Goal: Information Seeking & Learning: Learn about a topic

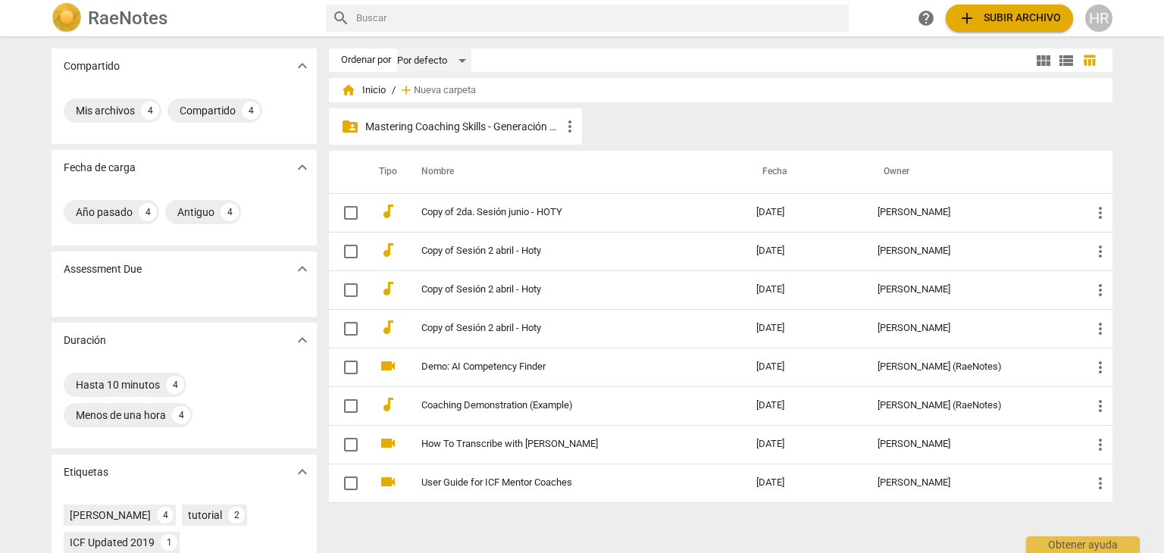
click at [461, 59] on div "Por defecto" at bounding box center [434, 60] width 74 height 24
click at [650, 151] on div at bounding box center [582, 276] width 1164 height 553
click at [536, 127] on p "Mastering Coaching Skills - Generación 31" at bounding box center [462, 127] width 195 height 16
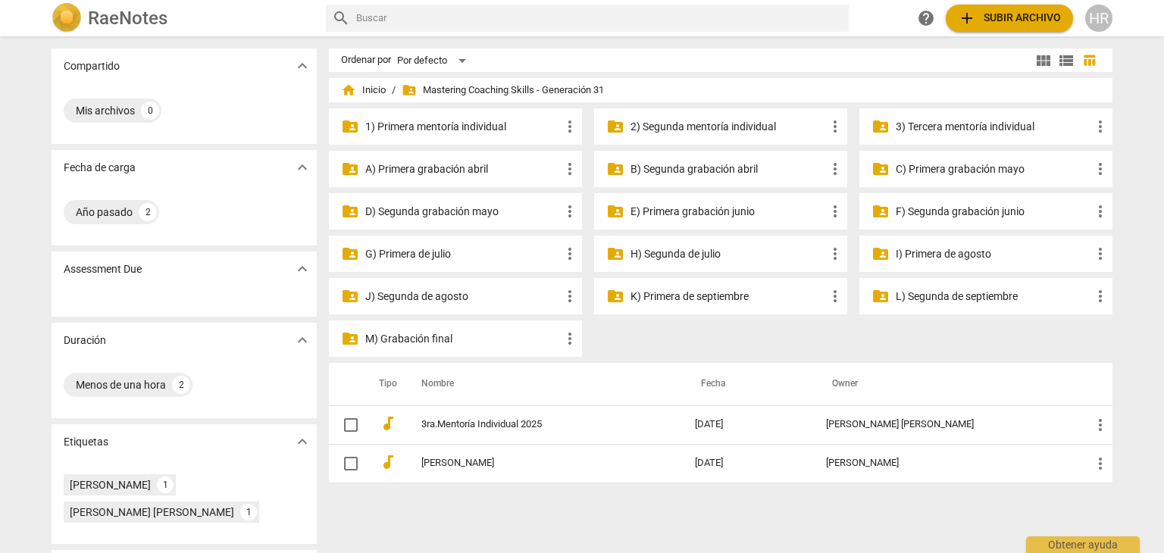
click at [930, 255] on p "I) Primera de agosto" at bounding box center [993, 254] width 195 height 16
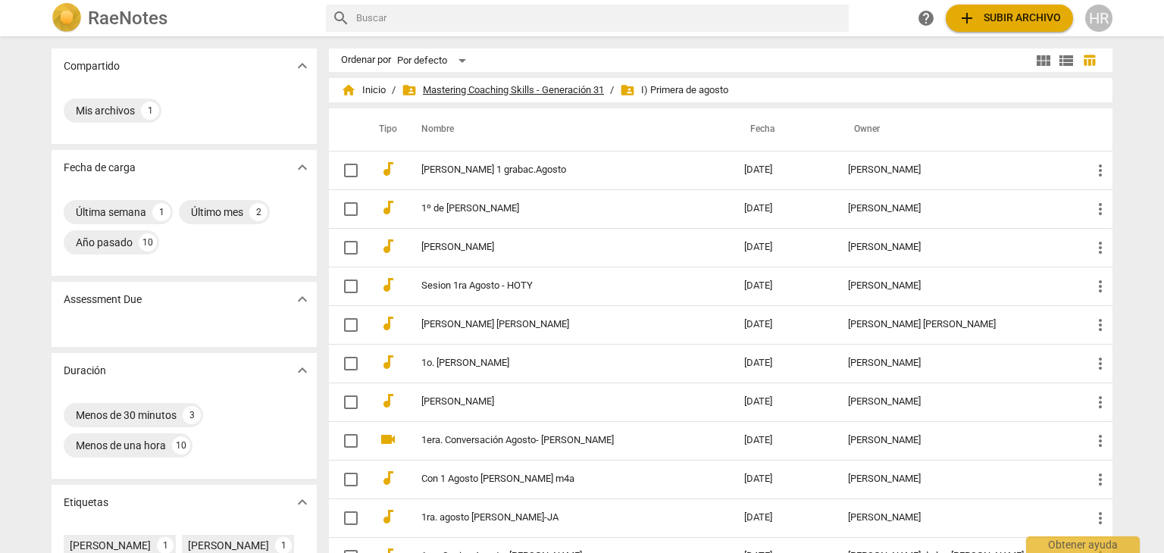
click at [508, 92] on span "folder_shared Mastering Coaching Skills - Generación 31" at bounding box center [503, 90] width 202 height 15
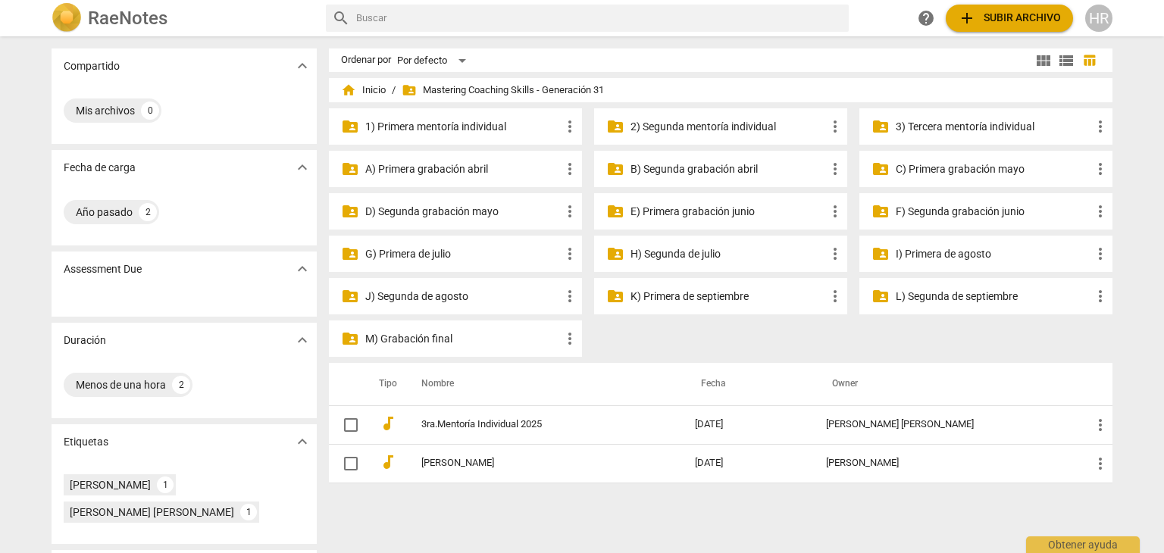
click at [673, 254] on p "H) Segunda de julio" at bounding box center [727, 254] width 195 height 16
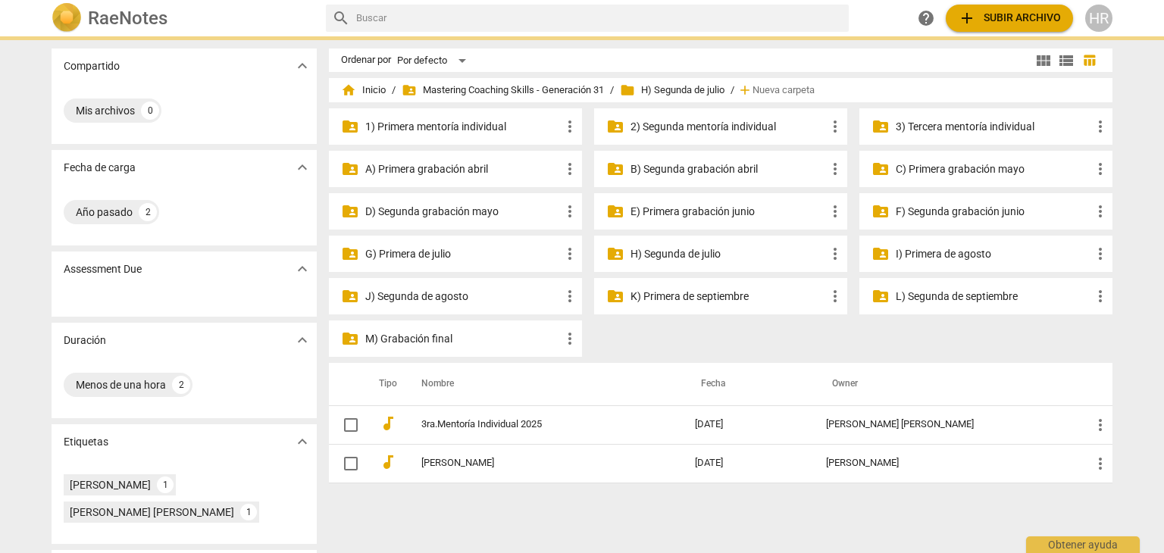
click at [673, 254] on p "H) Segunda de julio" at bounding box center [727, 254] width 195 height 16
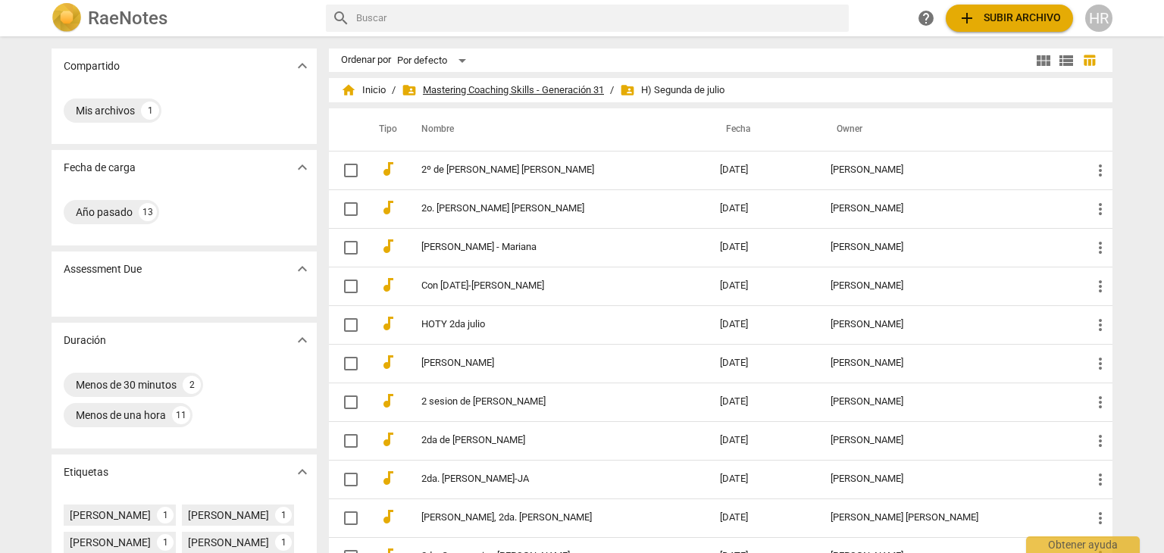
click at [522, 89] on span "folder_shared Mastering Coaching Skills - Generación 31" at bounding box center [503, 90] width 202 height 15
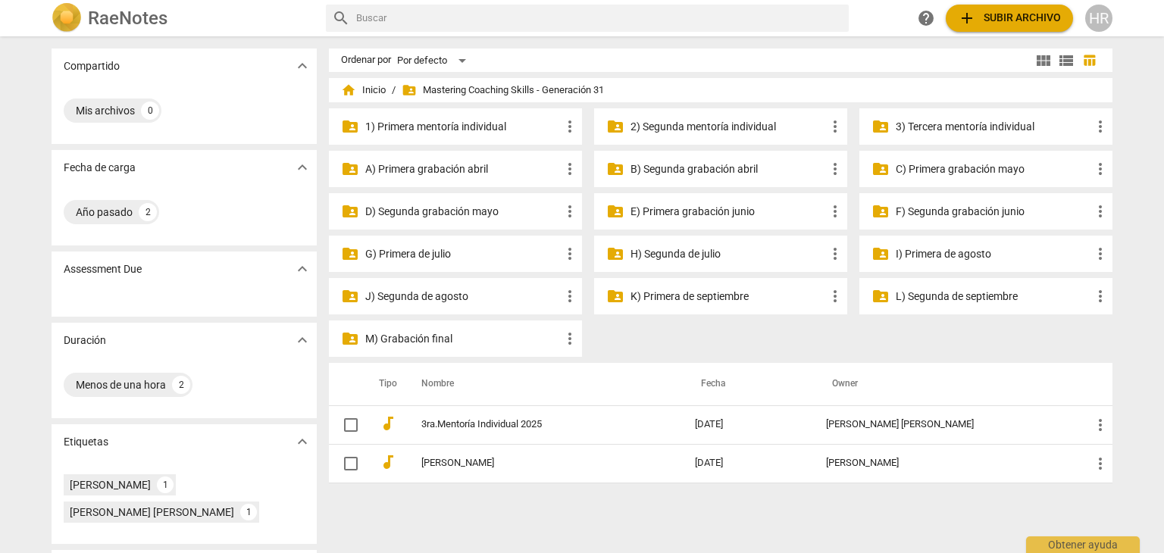
click at [928, 251] on p "I) Primera de agosto" at bounding box center [993, 254] width 195 height 16
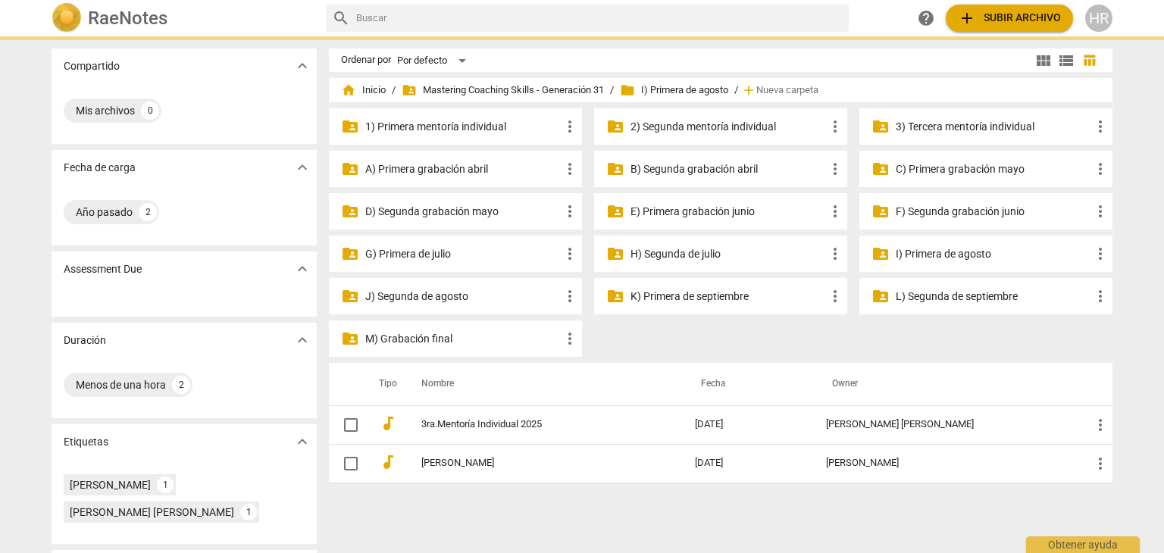
click at [928, 251] on p "I) Primera de agosto" at bounding box center [993, 254] width 195 height 16
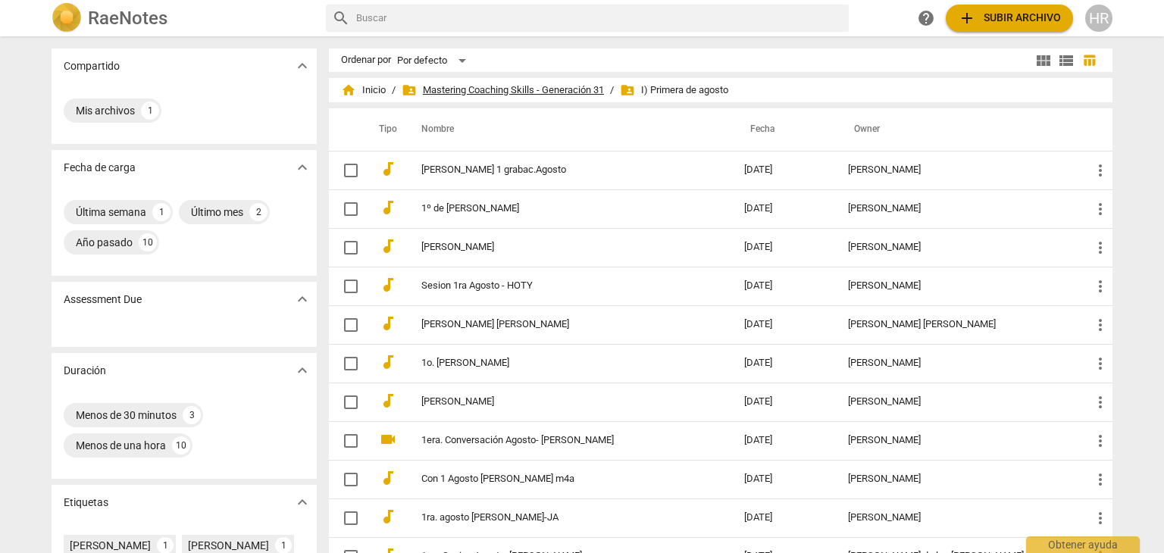
click at [500, 90] on span "folder_shared Mastering Coaching Skills - Generación 31" at bounding box center [503, 90] width 202 height 15
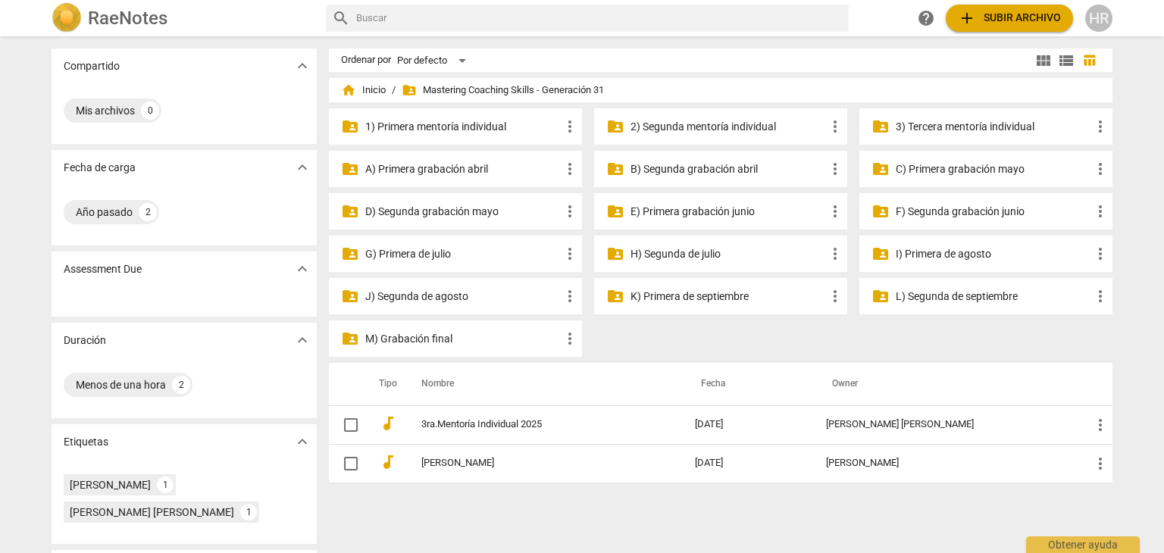
click at [417, 298] on p "J) Segunda de agosto" at bounding box center [462, 297] width 195 height 16
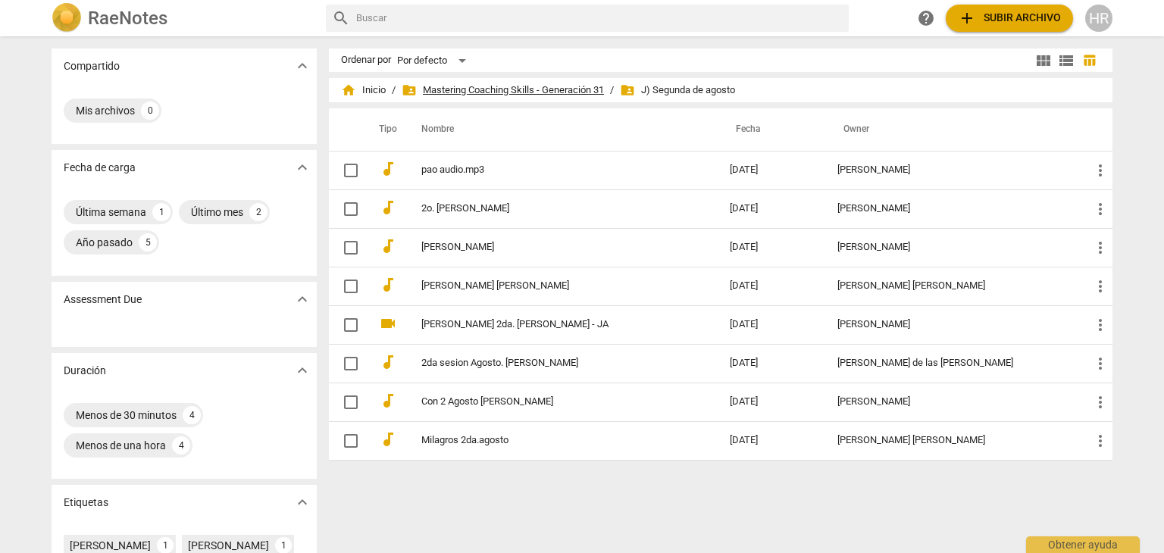
click at [459, 88] on span "folder_shared Mastering Coaching Skills - Generación 31" at bounding box center [503, 90] width 202 height 15
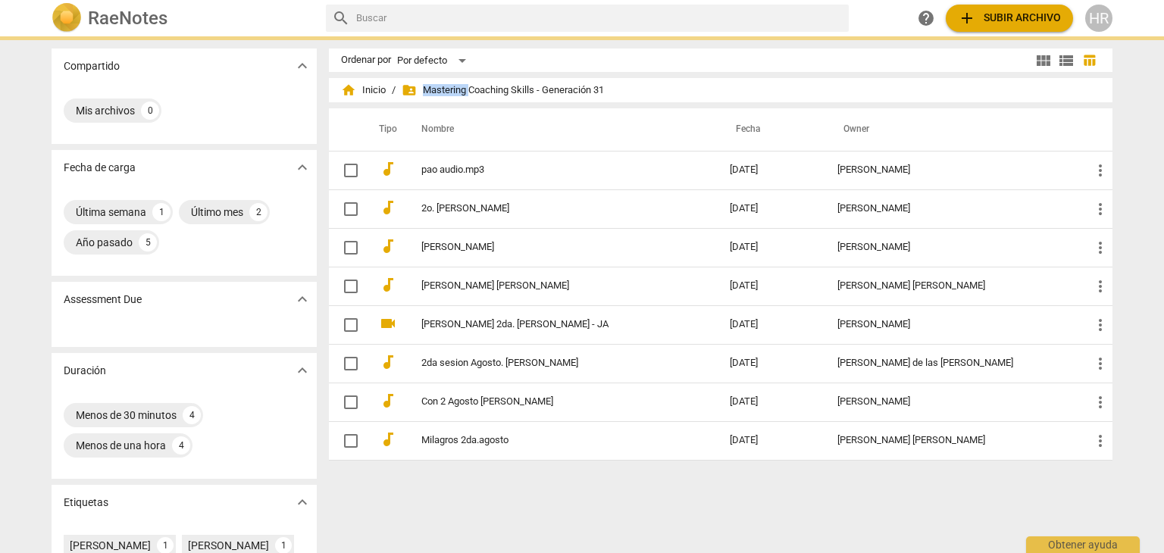
click at [459, 88] on span "folder_shared Mastering Coaching Skills - Generación 31" at bounding box center [503, 90] width 202 height 15
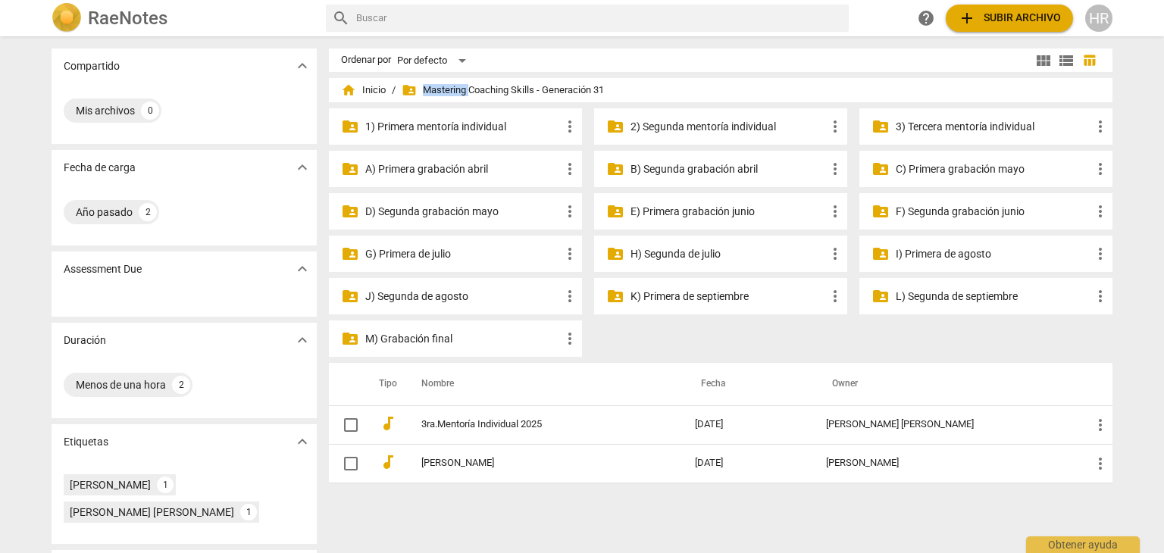
click at [719, 299] on p "K) Primera de septiembre" at bounding box center [727, 297] width 195 height 16
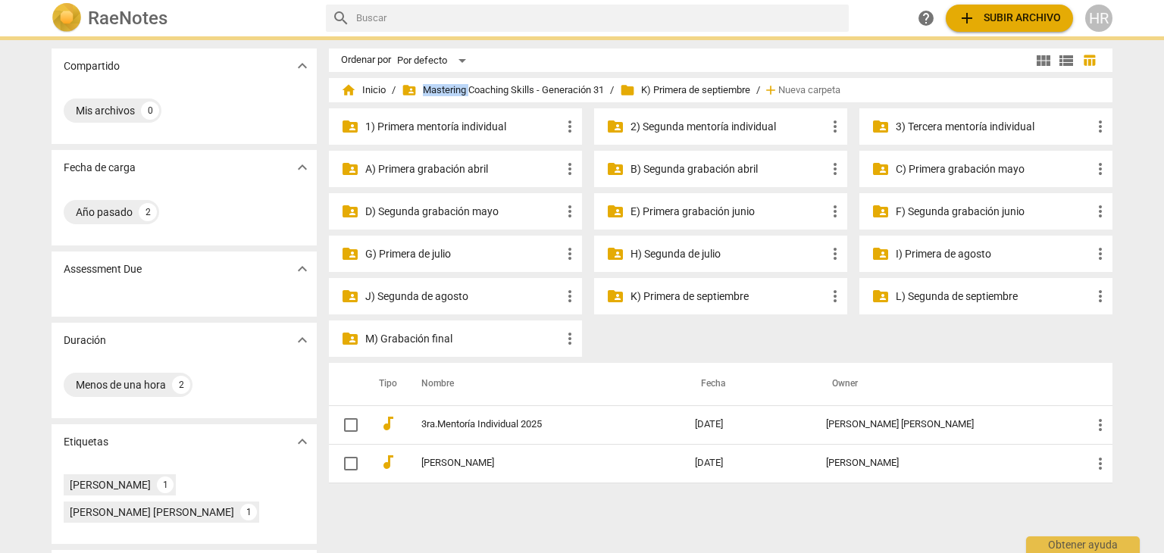
click at [719, 299] on p "K) Primera de septiembre" at bounding box center [727, 297] width 195 height 16
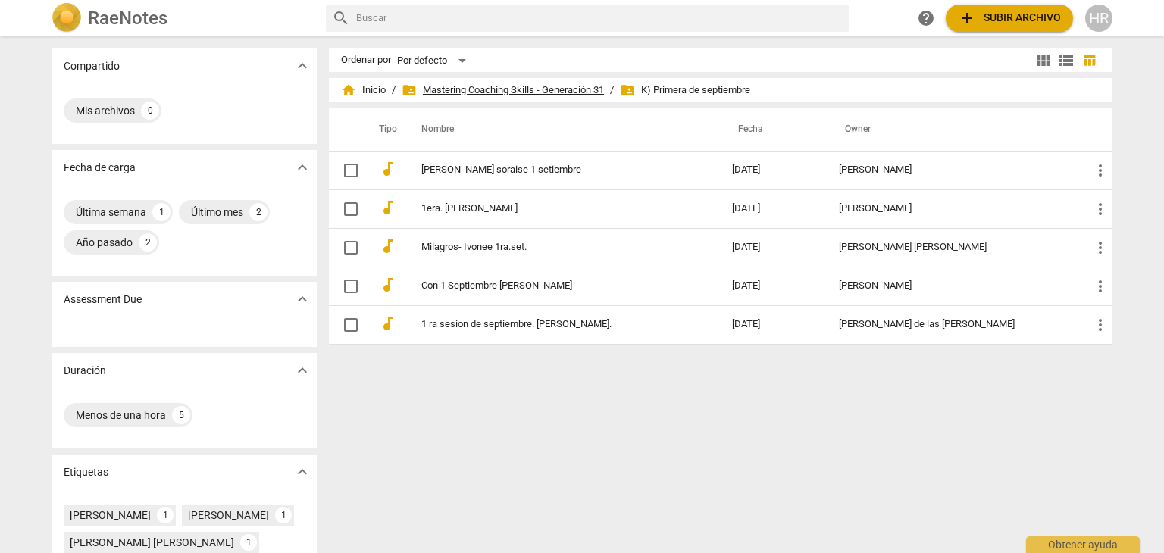
click at [530, 88] on span "folder_shared Mastering Coaching Skills - Generación 31" at bounding box center [503, 90] width 202 height 15
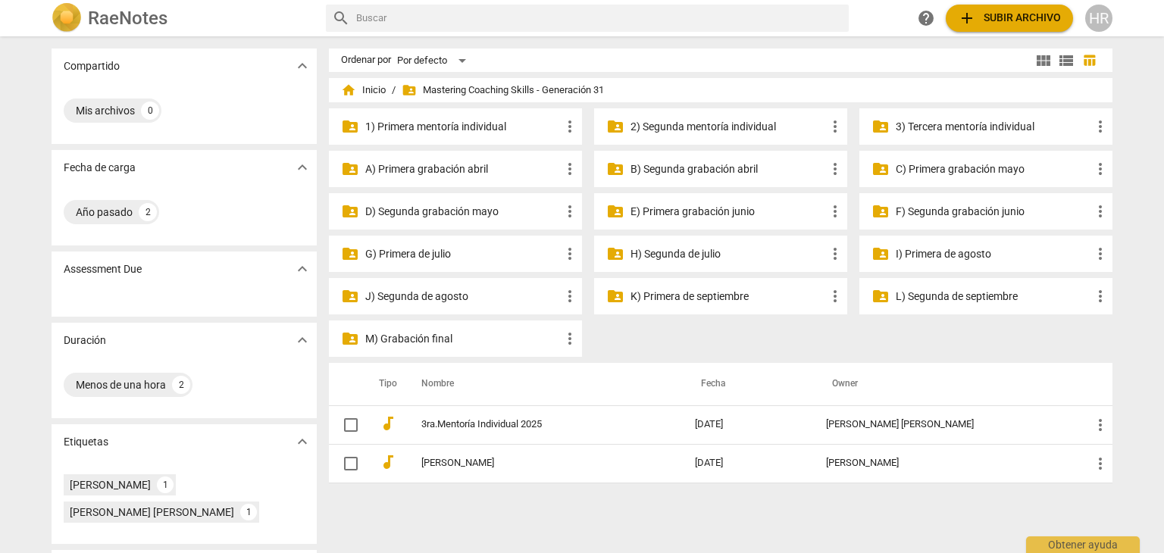
click at [960, 297] on p "L) Segunda de septiembre" at bounding box center [993, 297] width 195 height 16
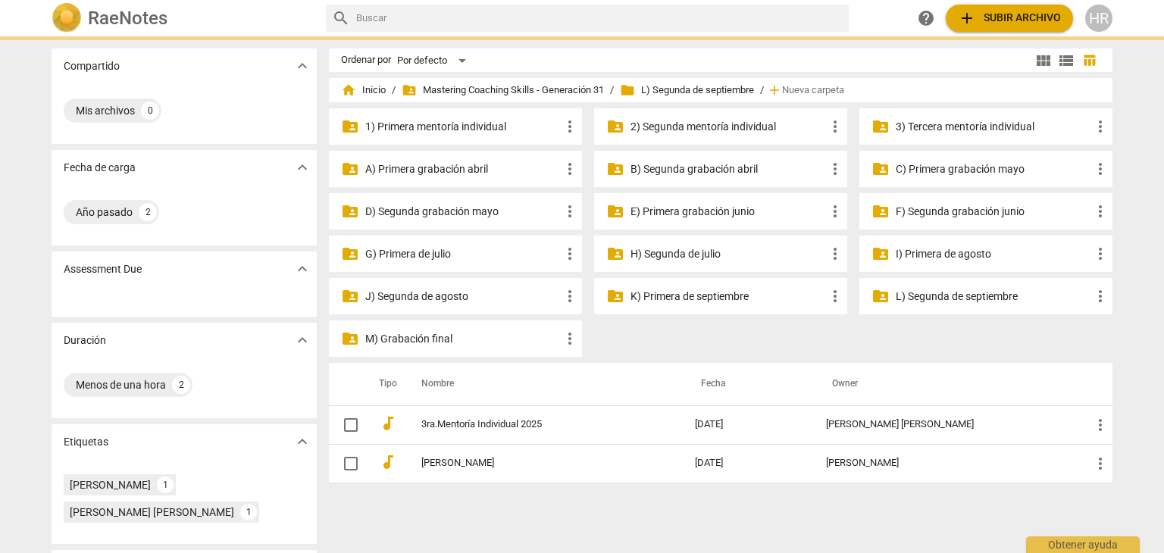
click at [960, 297] on p "L) Segunda de septiembre" at bounding box center [993, 297] width 195 height 16
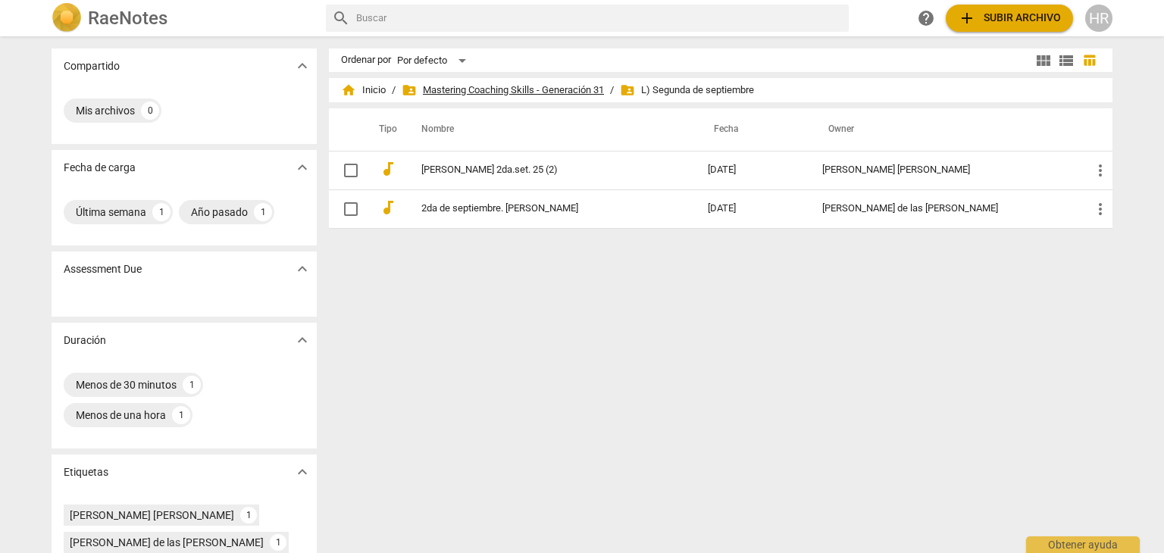
click at [489, 86] on span "folder_shared Mastering Coaching Skills - Generación 31" at bounding box center [503, 90] width 202 height 15
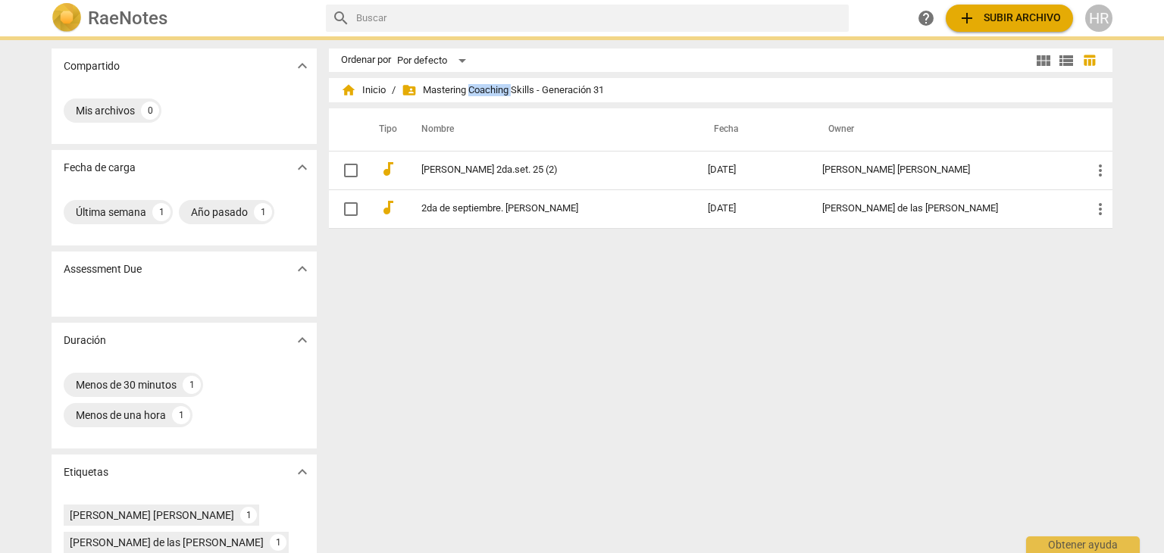
click at [489, 86] on span "folder_shared Mastering Coaching Skills - Generación 31" at bounding box center [503, 90] width 202 height 15
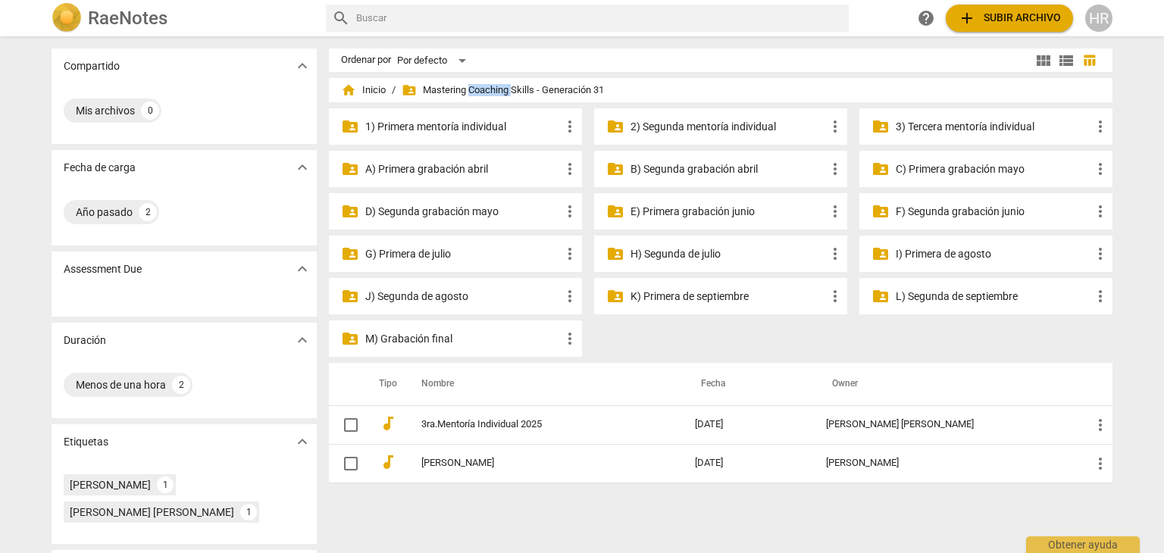
click at [425, 339] on p "M) Grabación final" at bounding box center [462, 339] width 195 height 16
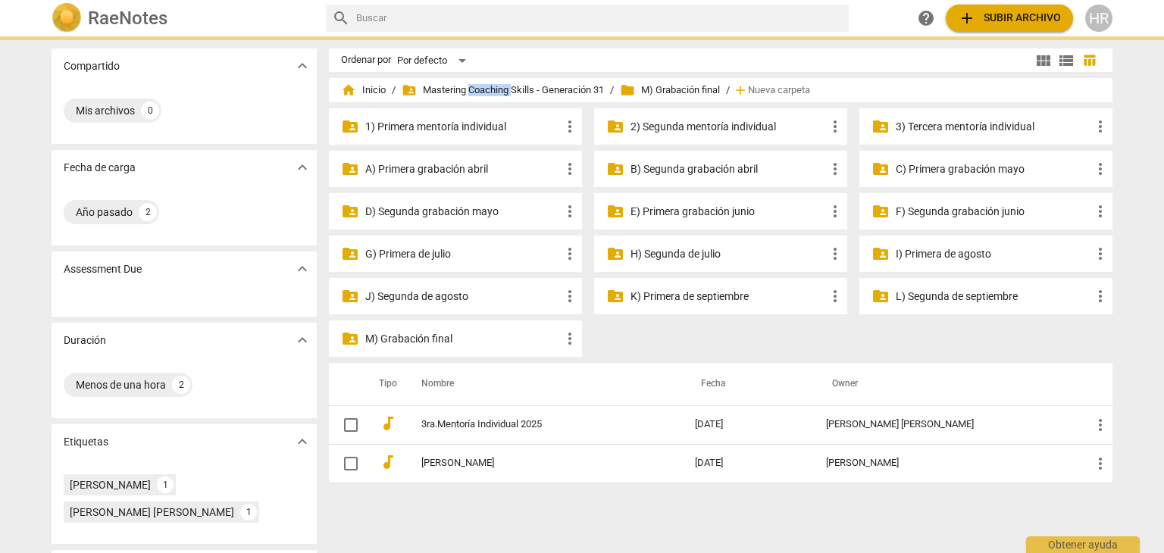
click at [425, 339] on p "M) Grabación final" at bounding box center [462, 339] width 195 height 16
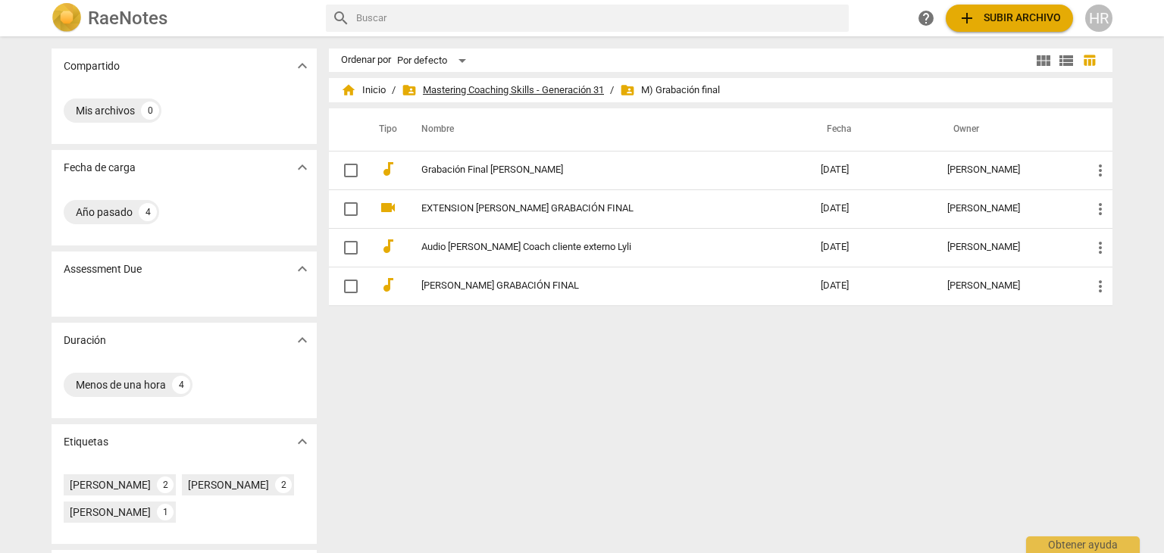
click at [535, 89] on span "folder_shared Mastering Coaching Skills - Generación 31" at bounding box center [503, 90] width 202 height 15
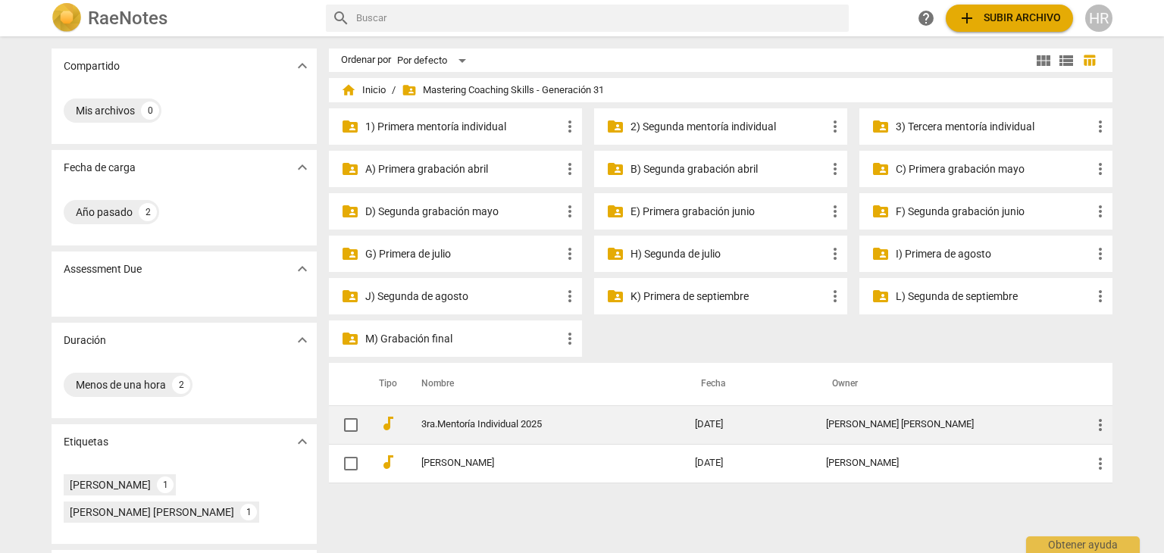
click at [464, 423] on link "3ra.Mentoría Individual 2025" at bounding box center [530, 424] width 219 height 11
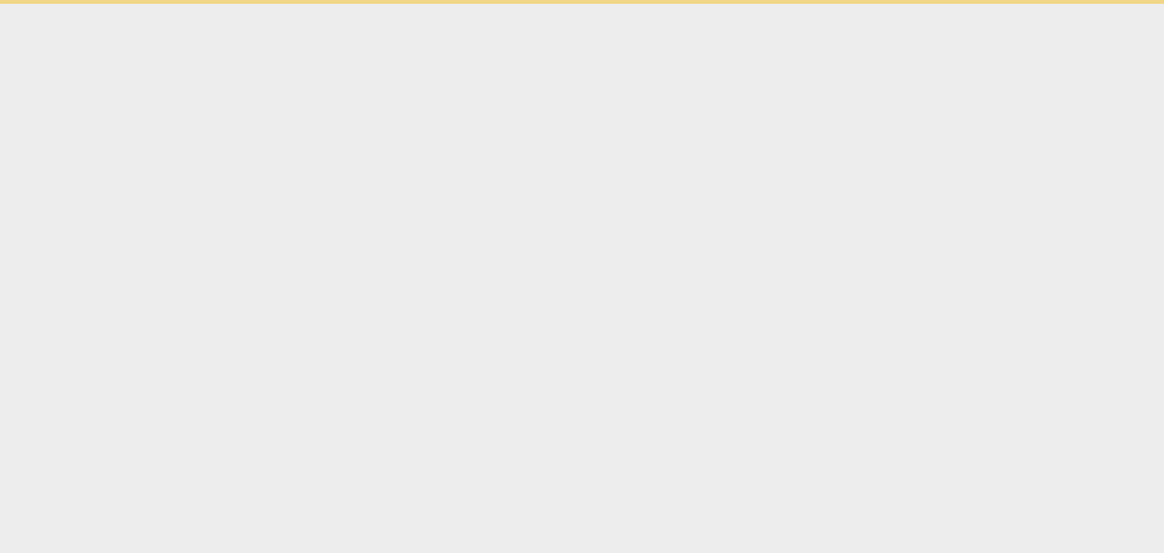
click at [464, 4] on html "Obtener ayuda" at bounding box center [582, 2] width 1164 height 4
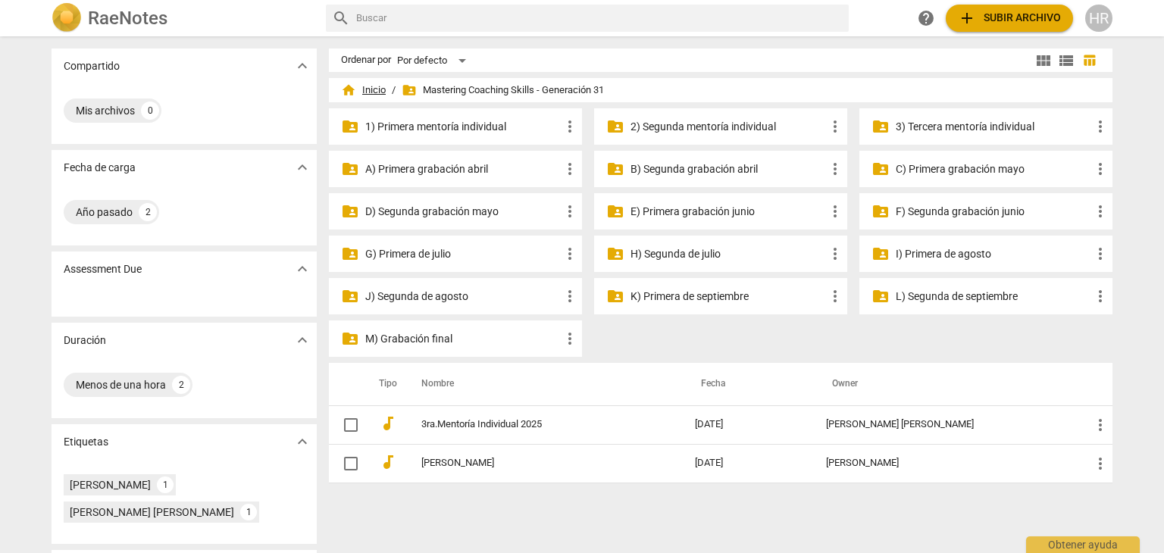
click at [373, 86] on span "home Inicio" at bounding box center [363, 90] width 45 height 15
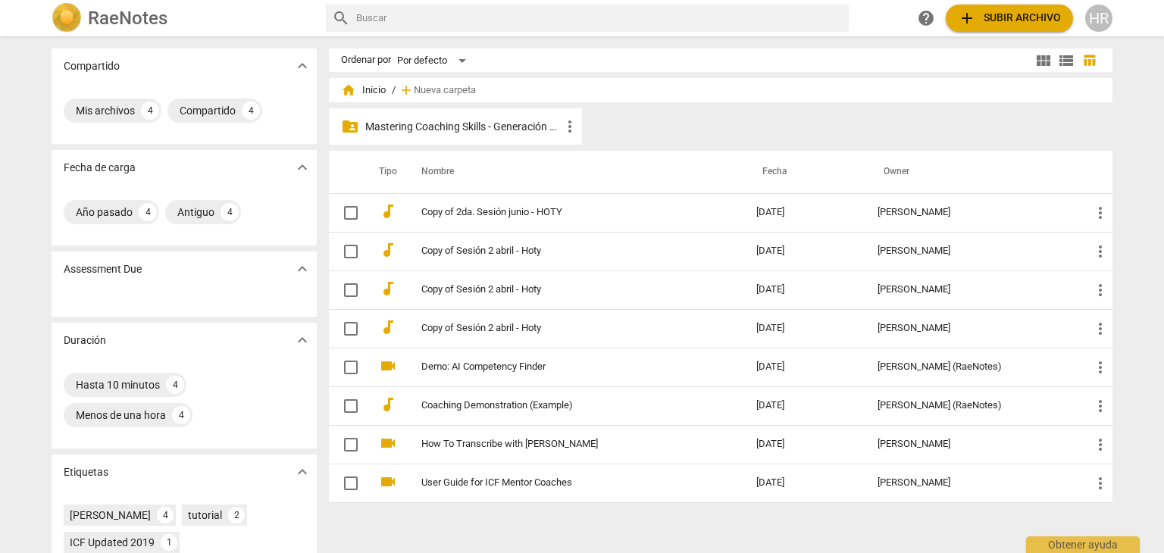
click at [452, 131] on p "Mastering Coaching Skills - Generación 31" at bounding box center [462, 127] width 195 height 16
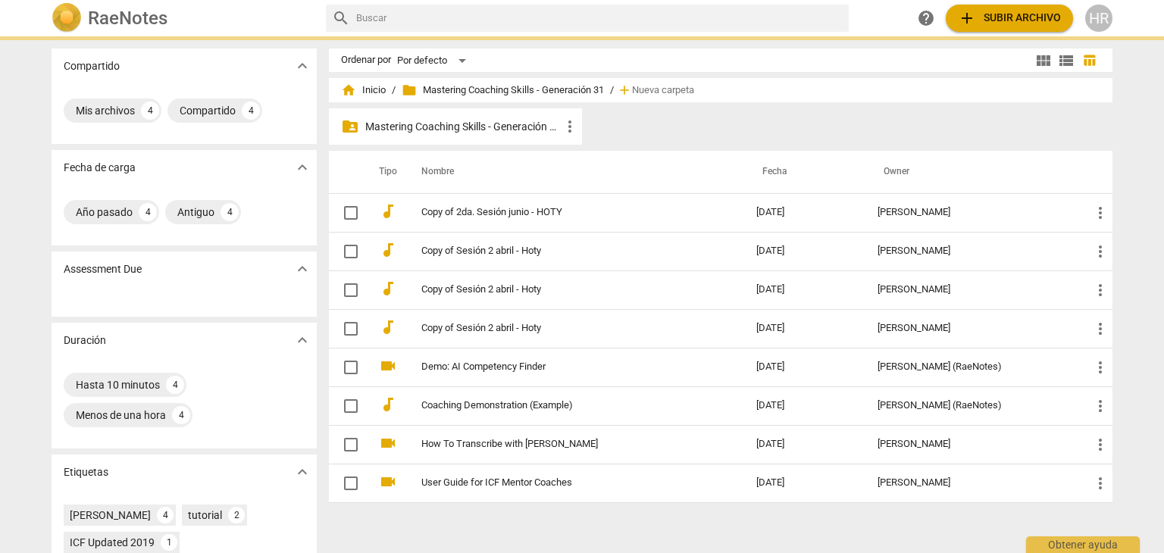
click at [452, 131] on p "Mastering Coaching Skills - Generación 31" at bounding box center [462, 127] width 195 height 16
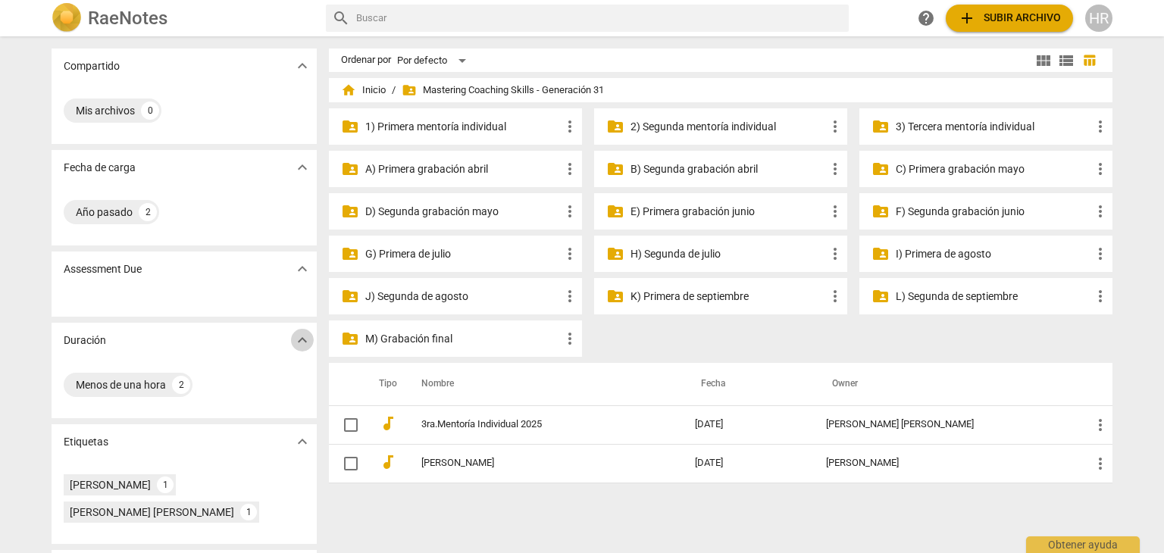
click at [300, 340] on span "expand_more" at bounding box center [302, 340] width 18 height 18
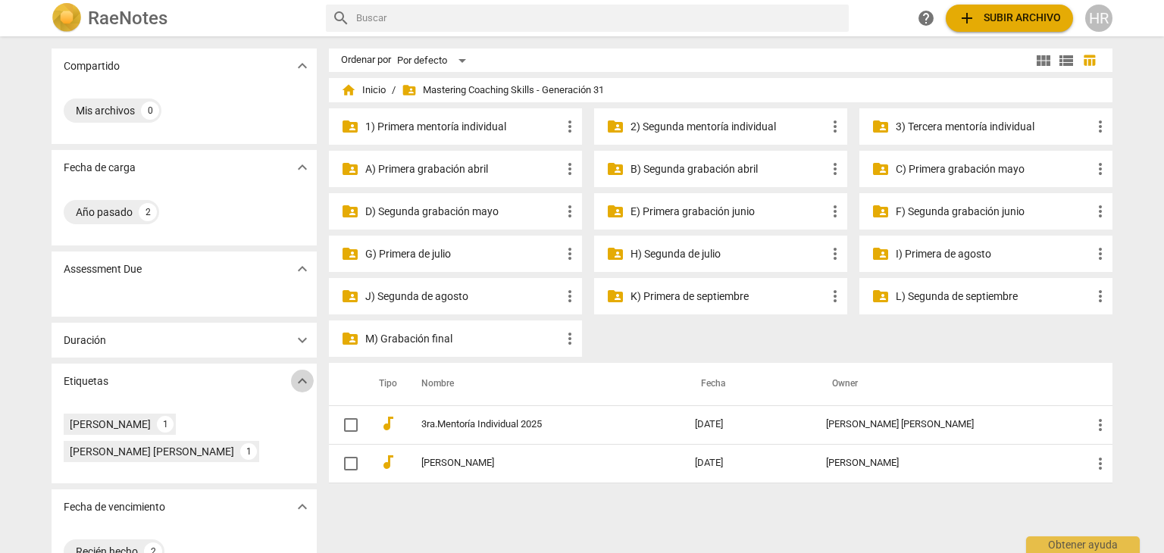
click at [301, 380] on span "expand_more" at bounding box center [302, 381] width 18 height 18
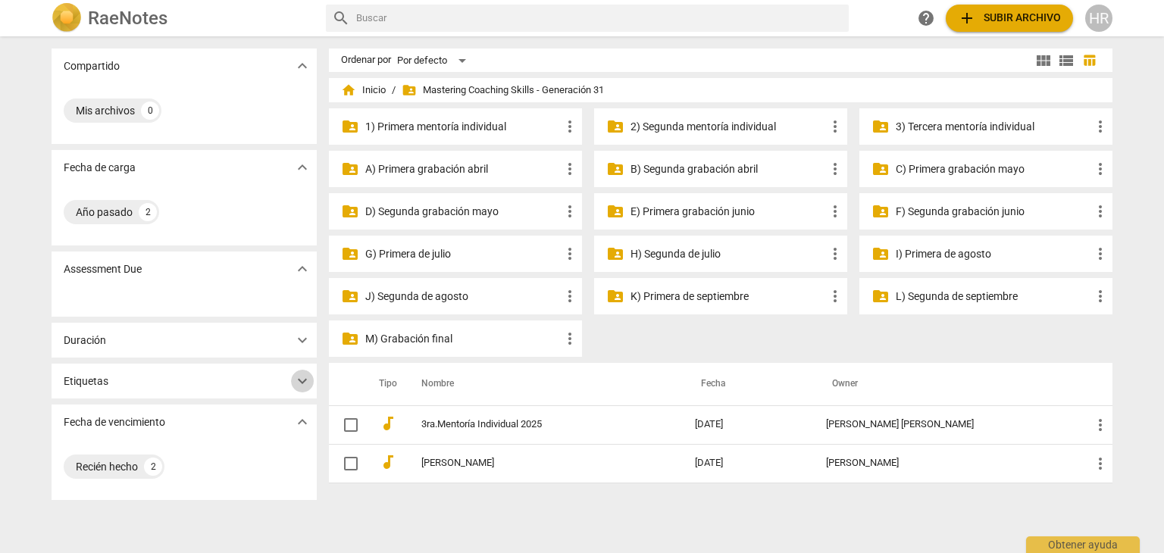
click at [299, 381] on span "expand_more" at bounding box center [302, 381] width 18 height 18
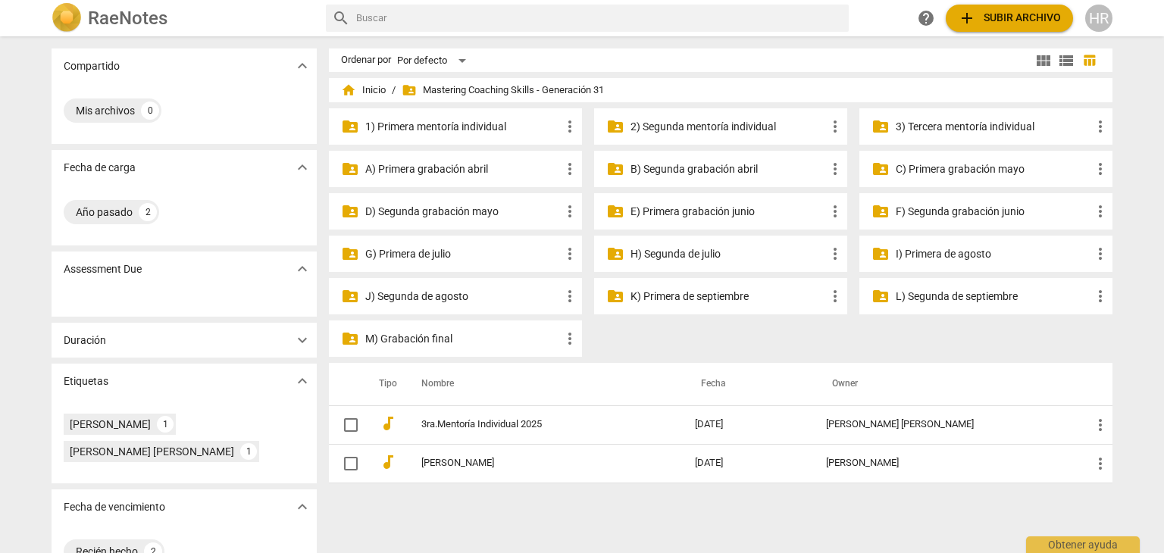
click at [90, 383] on p "Etiquetas" at bounding box center [86, 382] width 45 height 16
click at [157, 422] on div "1" at bounding box center [165, 424] width 17 height 17
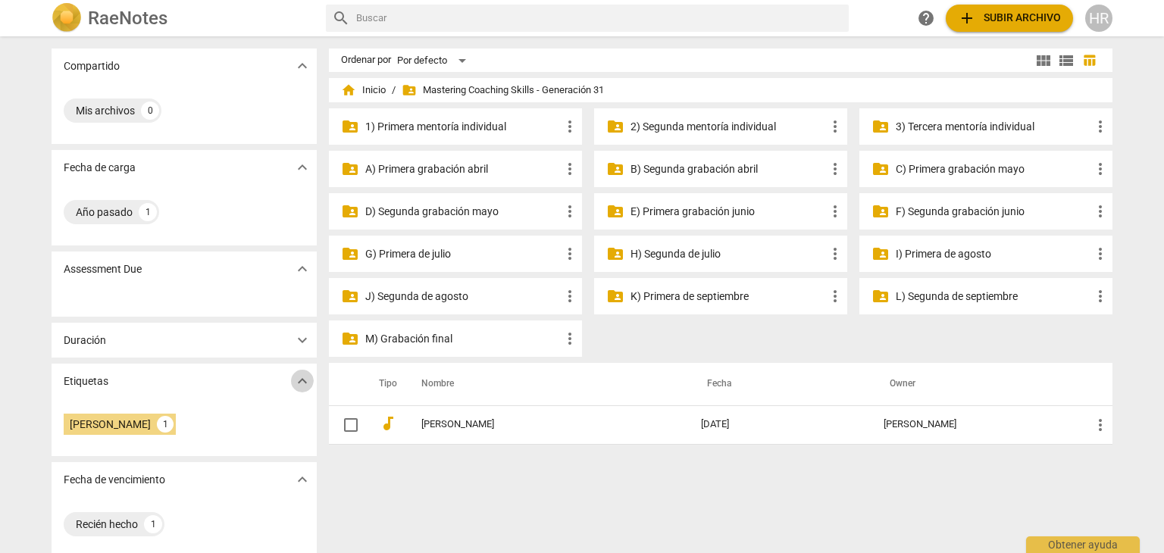
click at [300, 377] on span "expand_more" at bounding box center [302, 381] width 18 height 18
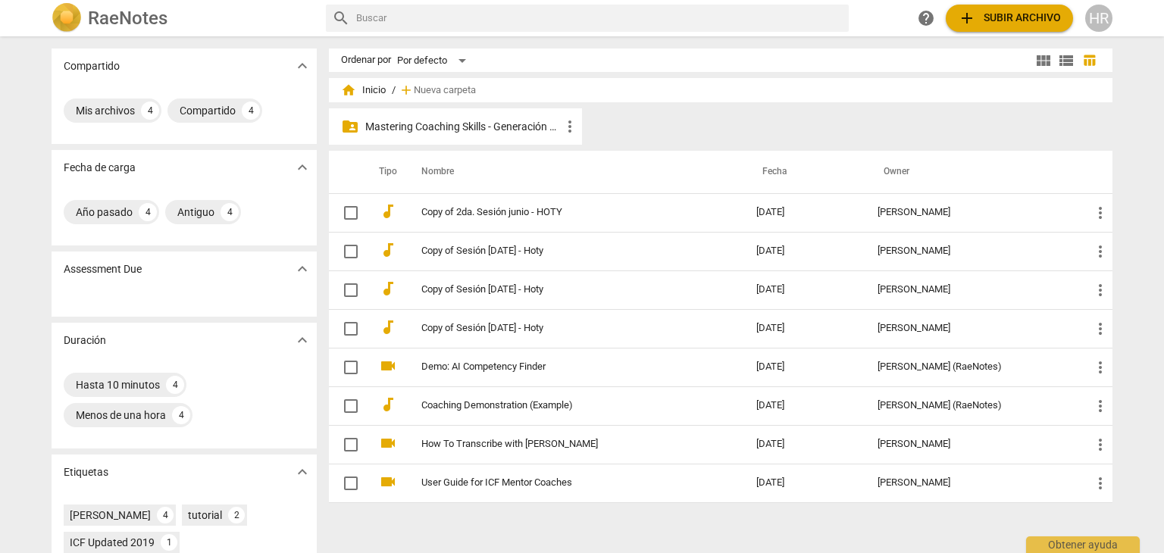
click at [442, 130] on p "Mastering Coaching Skills - Generación 31" at bounding box center [462, 127] width 195 height 16
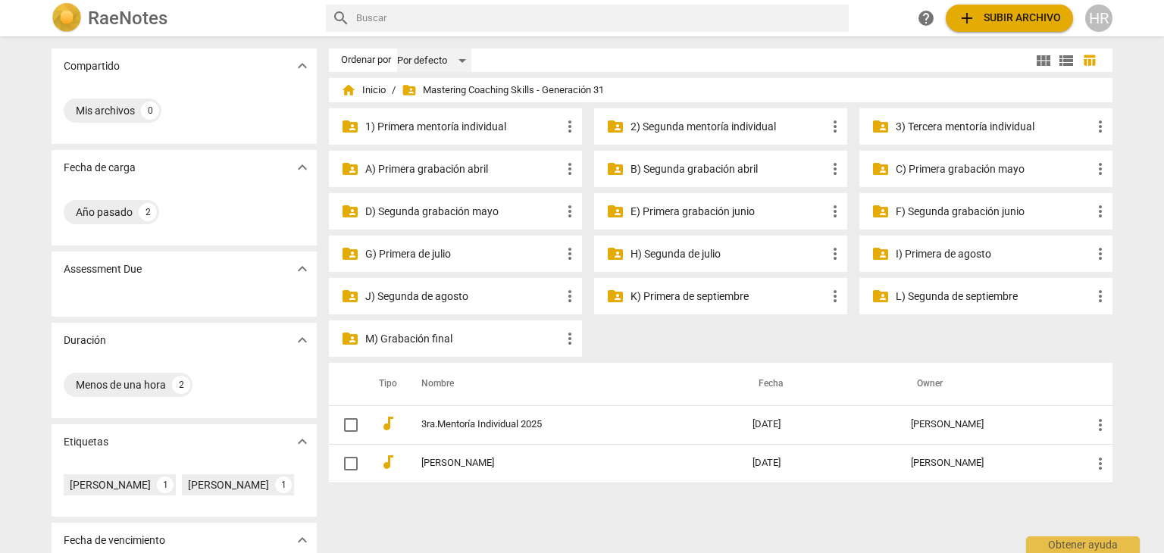
click at [461, 58] on div "Por defecto" at bounding box center [434, 60] width 74 height 24
click at [585, 57] on div at bounding box center [582, 276] width 1164 height 553
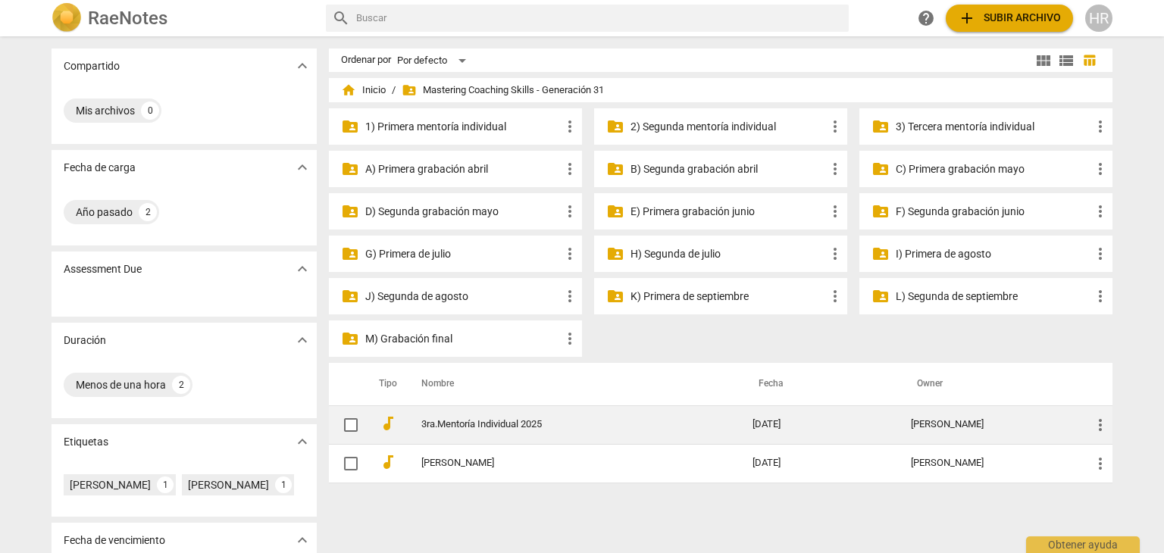
click at [498, 425] on link "3ra.Mentoría Individual 2025" at bounding box center [559, 424] width 277 height 11
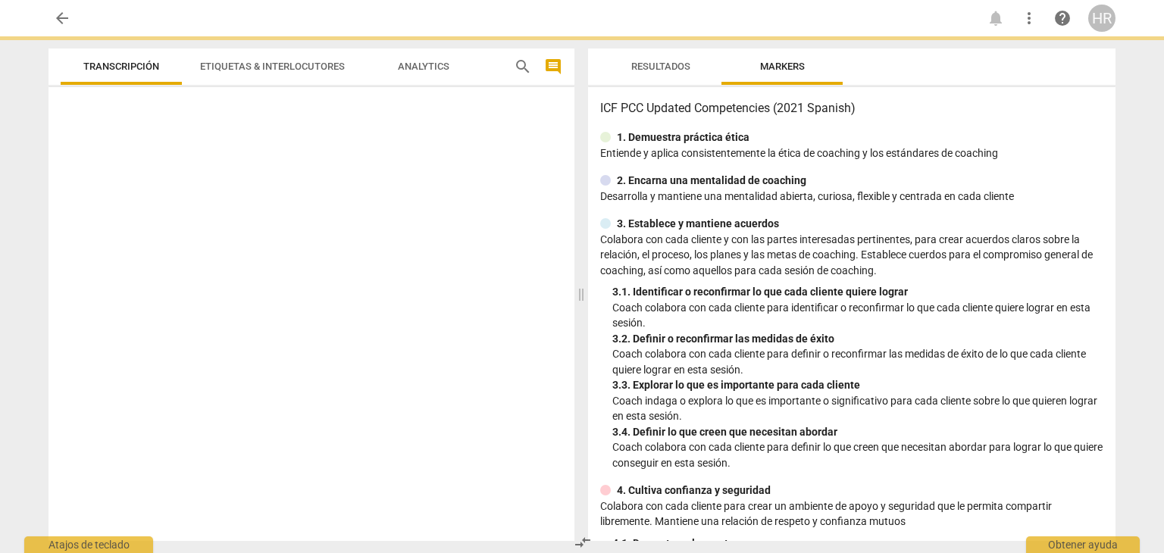
click at [498, 425] on div at bounding box center [311, 317] width 526 height 448
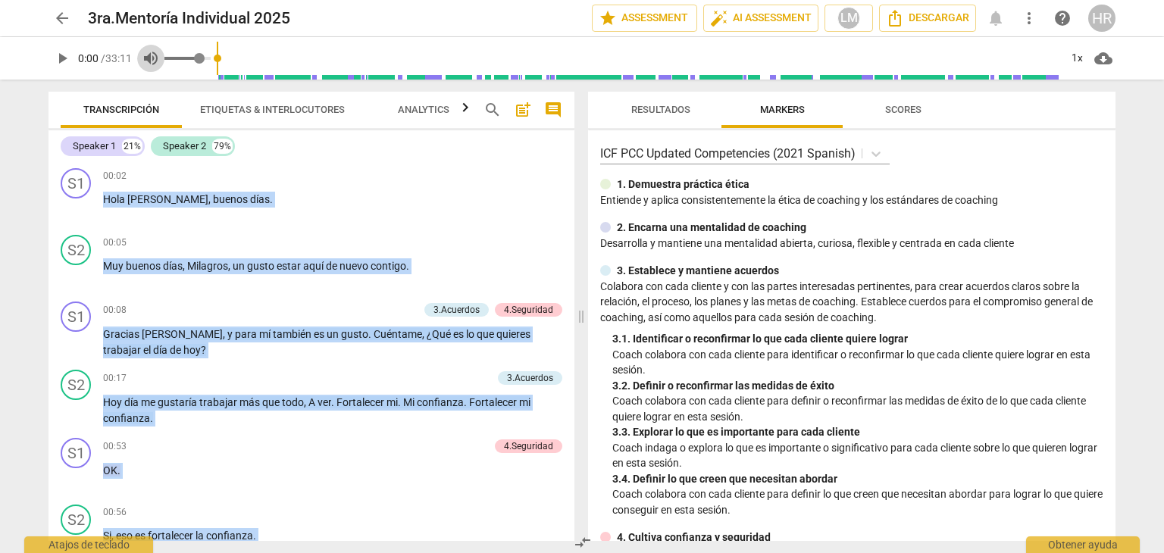
click at [152, 53] on span "volume_up" at bounding box center [151, 58] width 18 height 18
click at [158, 65] on span "volume_off" at bounding box center [151, 58] width 18 height 18
type input "0.82"
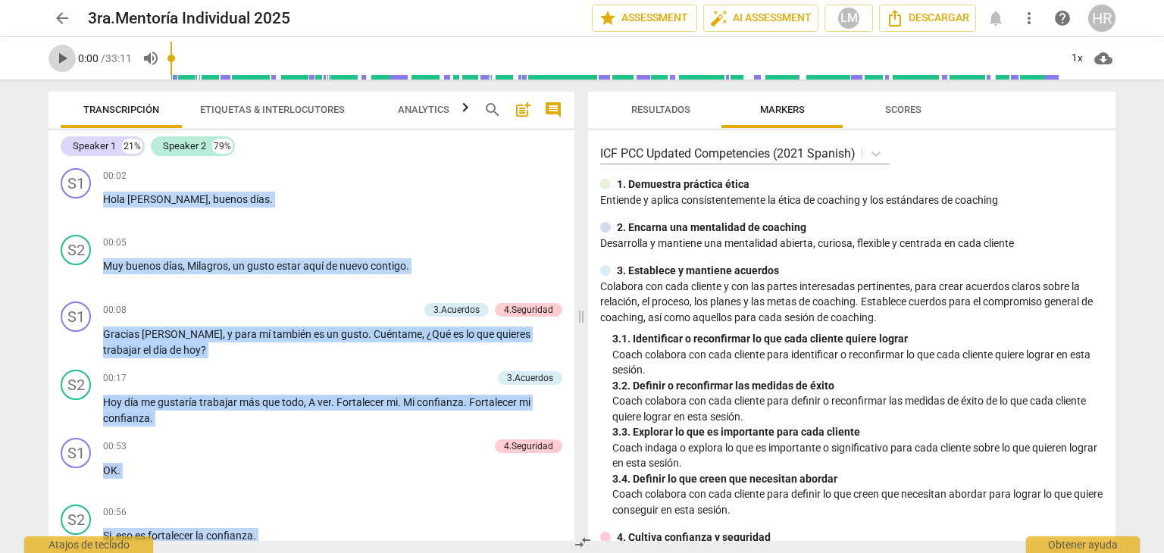
click at [64, 61] on span "play_arrow" at bounding box center [62, 58] width 18 height 18
click at [64, 61] on span "pause" at bounding box center [62, 58] width 18 height 18
type input "48"
